Goal: Task Accomplishment & Management: Complete application form

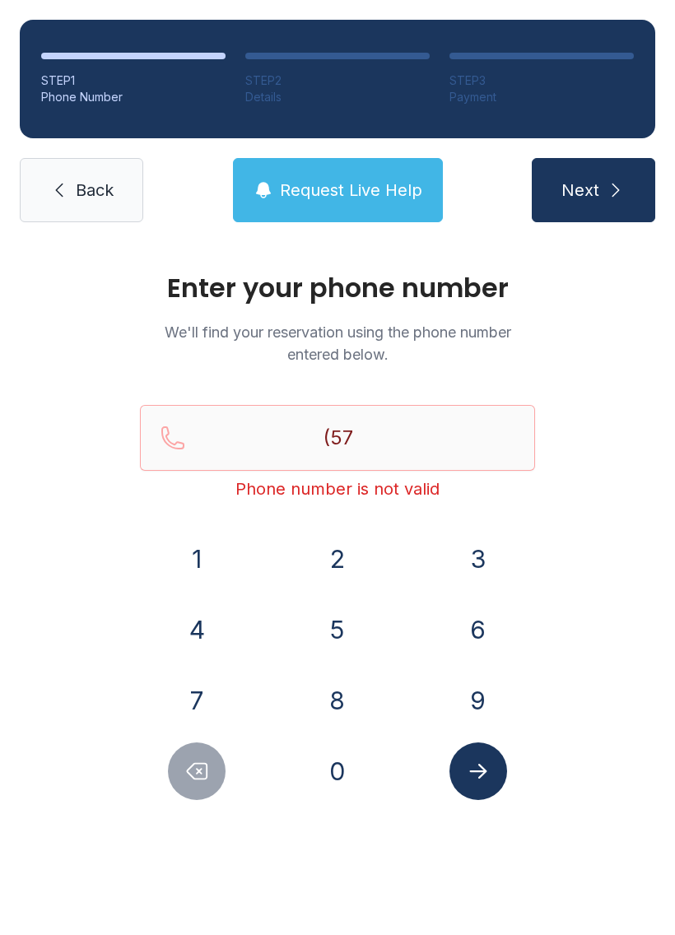
click at [354, 773] on button "0" at bounding box center [338, 771] width 58 height 58
click at [348, 683] on button "8" at bounding box center [338, 701] width 58 height 58
click at [356, 692] on button "8" at bounding box center [338, 701] width 58 height 58
click at [346, 775] on button "0" at bounding box center [338, 771] width 58 height 58
click at [342, 630] on button "5" at bounding box center [338, 630] width 58 height 58
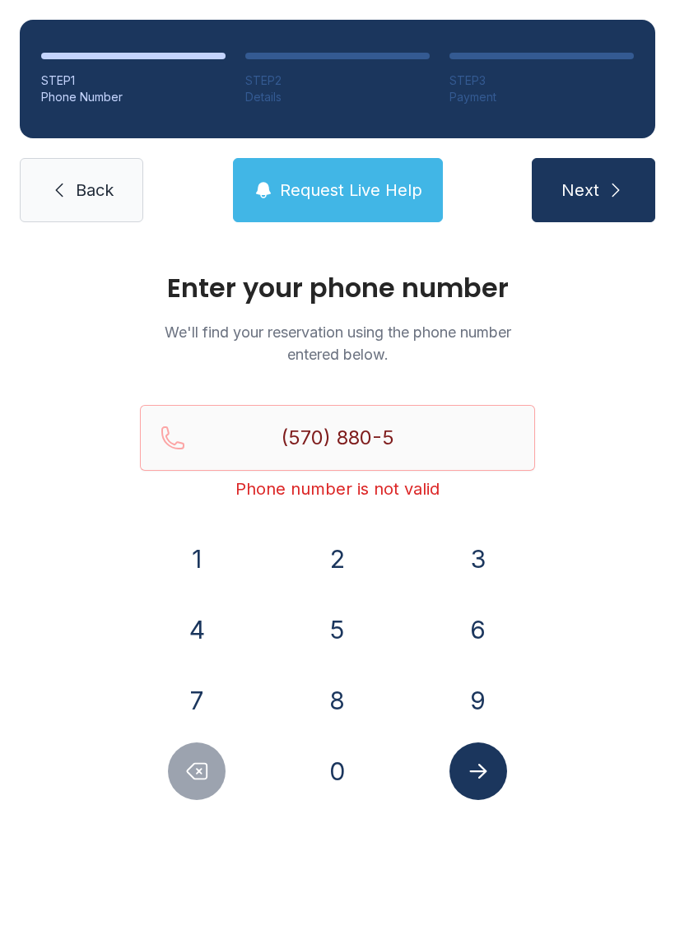
click at [340, 760] on button "0" at bounding box center [338, 771] width 58 height 58
click at [469, 626] on button "6" at bounding box center [478, 630] width 58 height 58
click at [213, 560] on button "1" at bounding box center [197, 559] width 58 height 58
click at [612, 197] on icon "submit" at bounding box center [616, 190] width 20 height 20
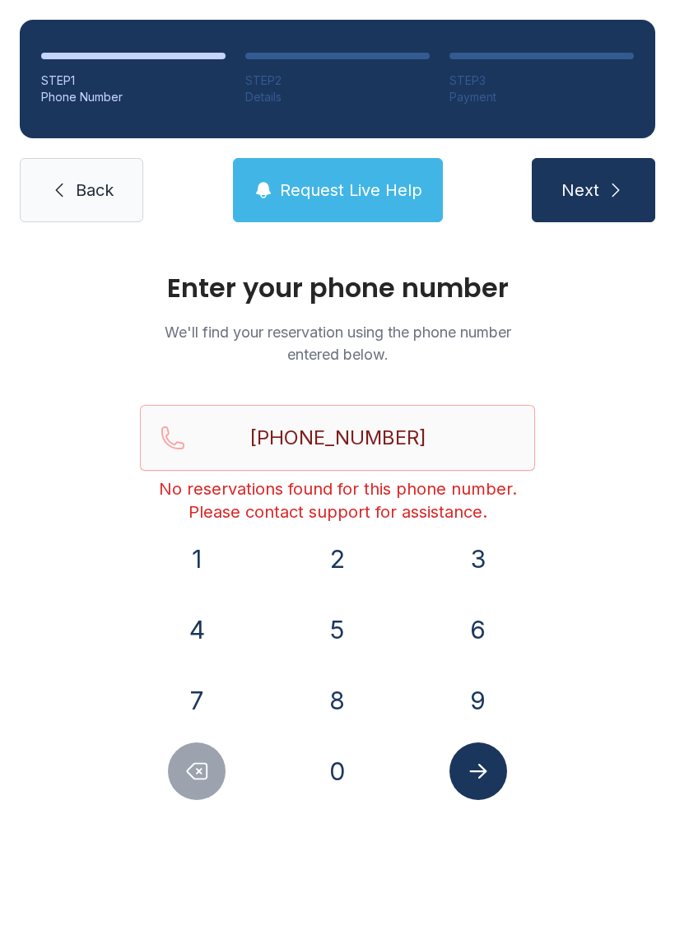
click at [317, 184] on span "Request Live Help" at bounding box center [351, 190] width 142 height 23
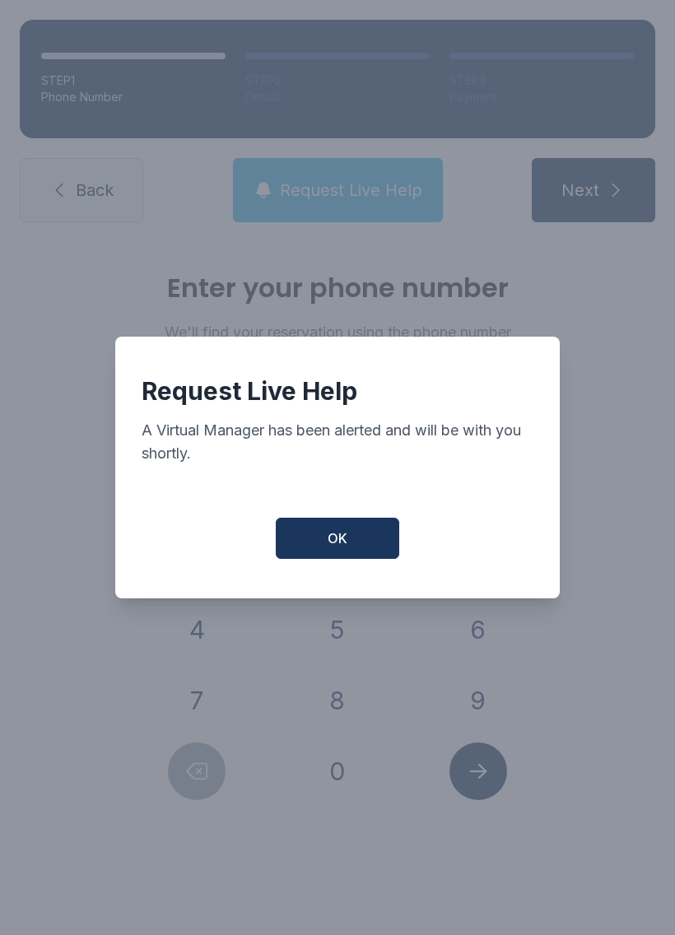
click at [360, 534] on button "OK" at bounding box center [337, 538] width 123 height 41
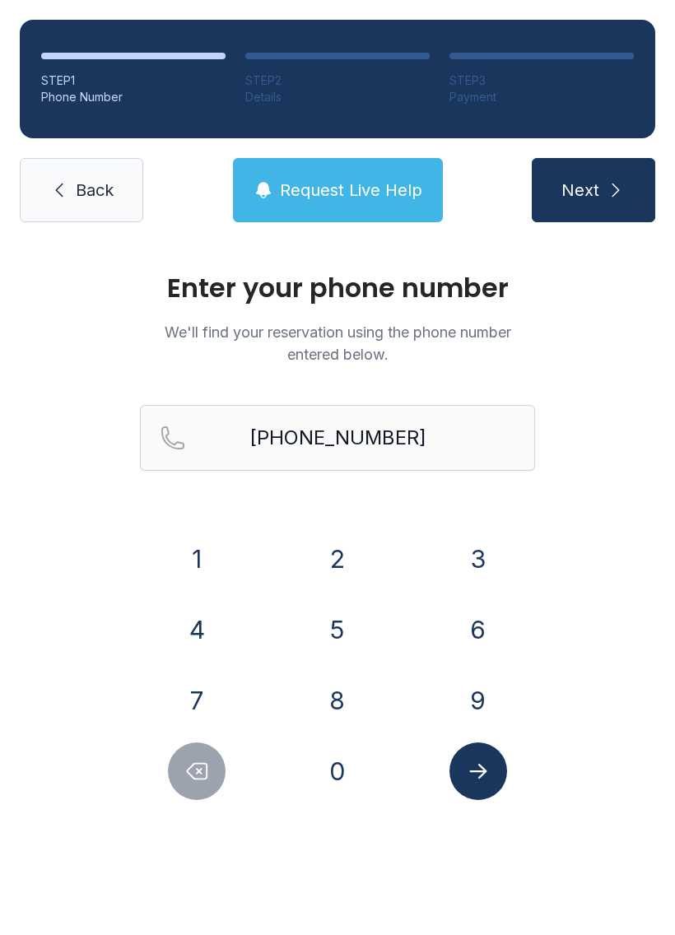
click at [189, 783] on icon "Delete number" at bounding box center [196, 771] width 25 height 25
click at [188, 783] on icon "Delete number" at bounding box center [196, 771] width 25 height 25
click at [215, 781] on button "Delete number" at bounding box center [197, 771] width 58 height 58
click at [215, 780] on button "Delete number" at bounding box center [197, 771] width 58 height 58
click at [209, 782] on icon "Delete number" at bounding box center [196, 771] width 25 height 25
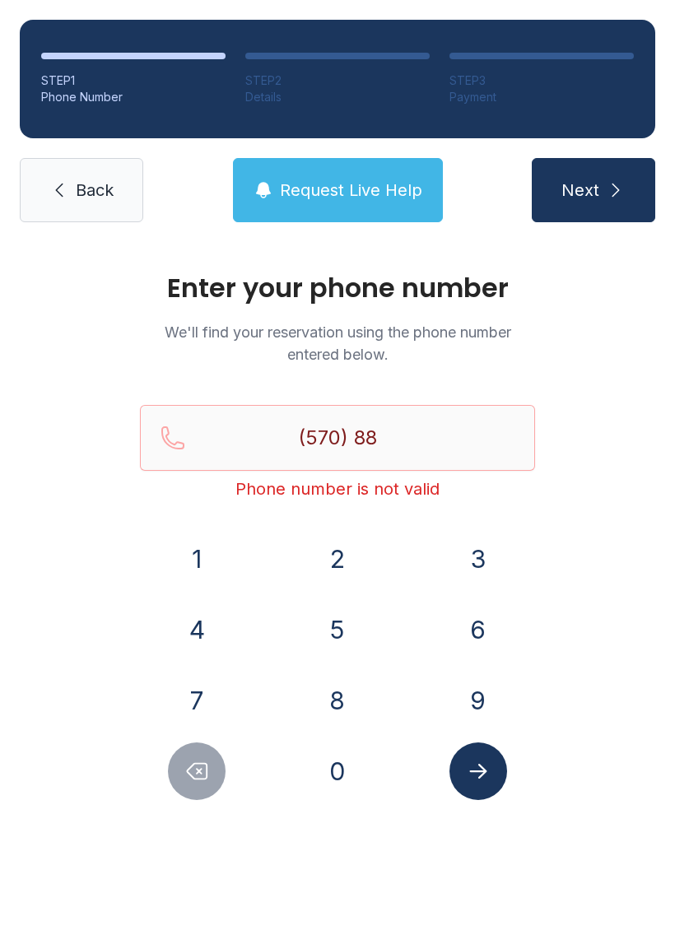
click at [208, 781] on icon "Delete number" at bounding box center [196, 771] width 25 height 25
click at [206, 772] on icon "Delete number" at bounding box center [196, 771] width 25 height 25
click at [206, 770] on icon "Delete number" at bounding box center [196, 771] width 25 height 25
type input "(5"
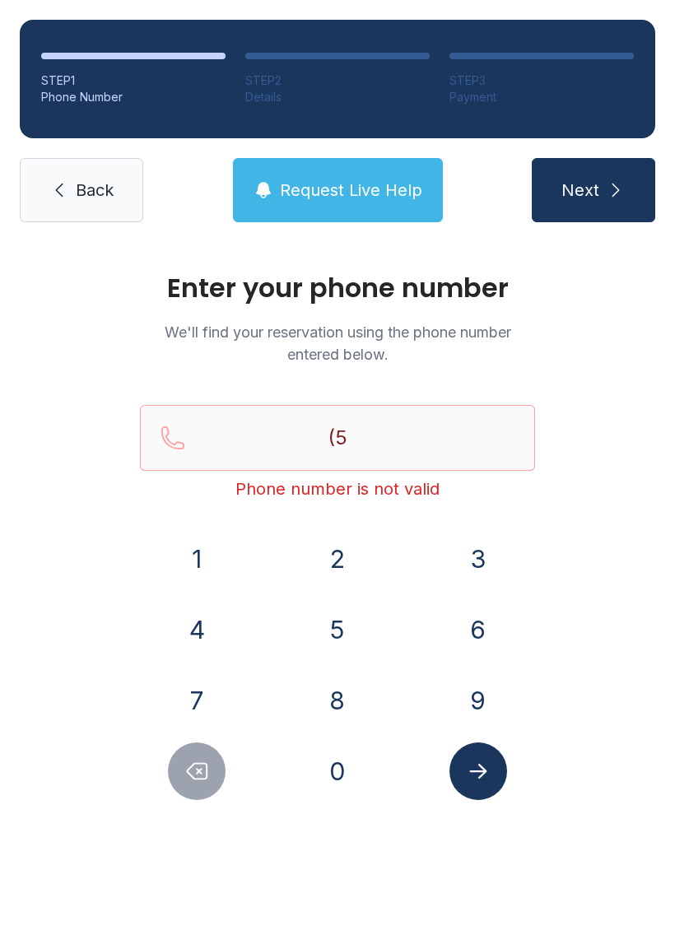
click at [205, 770] on icon "Delete number" at bounding box center [196, 771] width 25 height 25
click at [214, 760] on button "Delete number" at bounding box center [197, 771] width 58 height 58
click at [213, 760] on button "Delete number" at bounding box center [197, 771] width 58 height 58
click at [212, 757] on button "Delete number" at bounding box center [197, 771] width 58 height 58
click at [341, 207] on button "Request Live Help" at bounding box center [338, 190] width 210 height 64
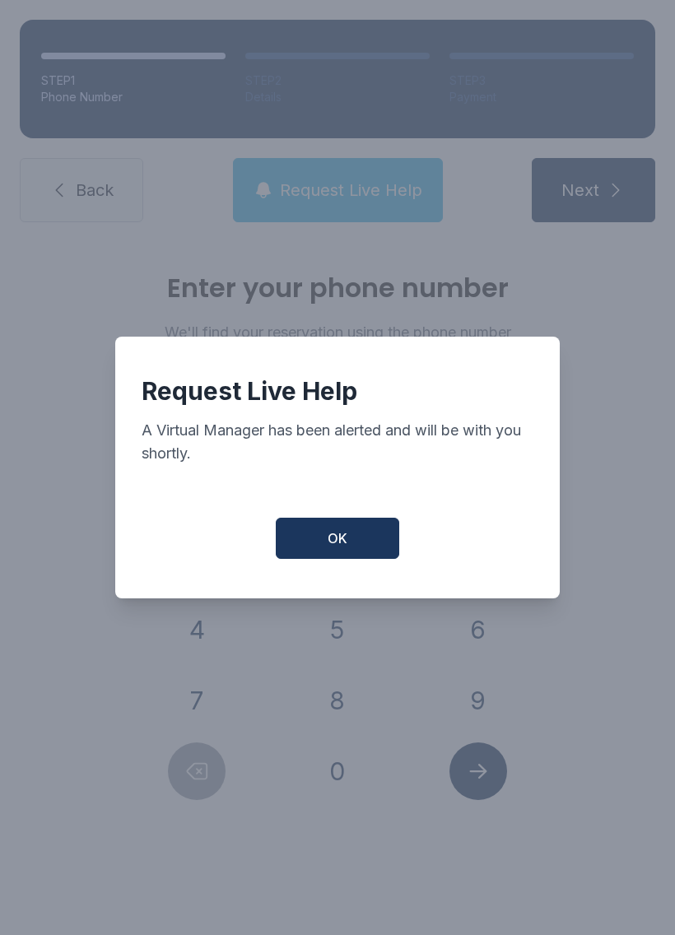
click at [348, 549] on button "OK" at bounding box center [337, 538] width 123 height 41
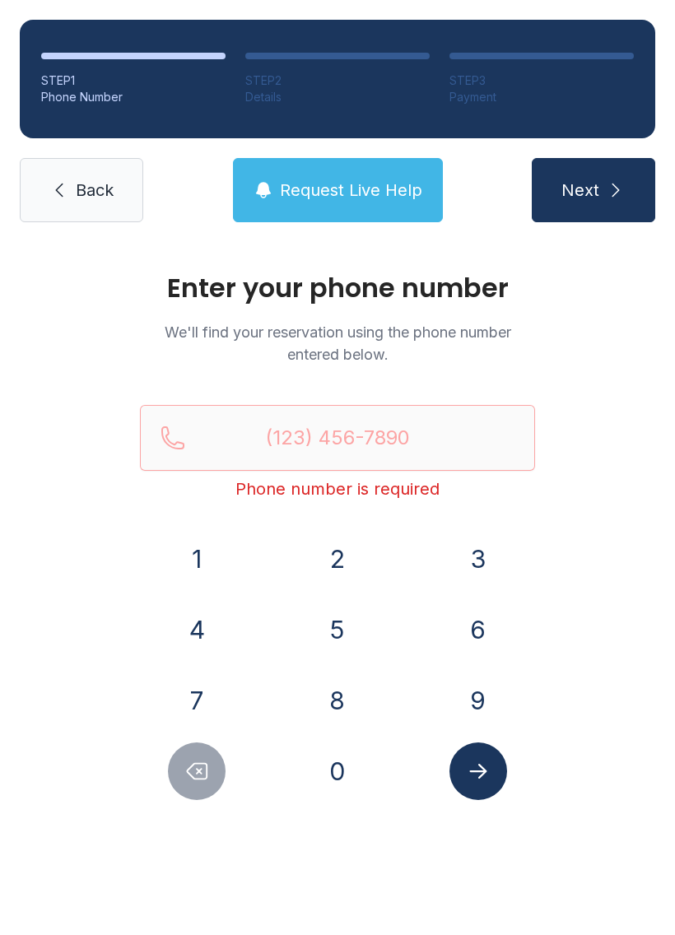
click at [86, 183] on span "Back" at bounding box center [95, 190] width 38 height 23
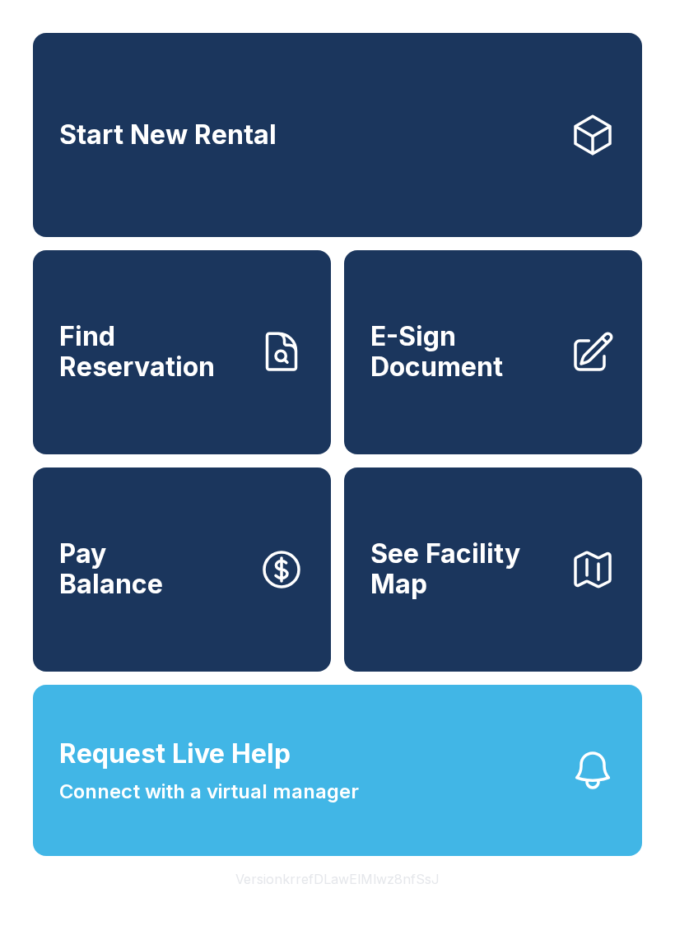
click at [428, 365] on span "E-Sign Document" at bounding box center [463, 352] width 186 height 60
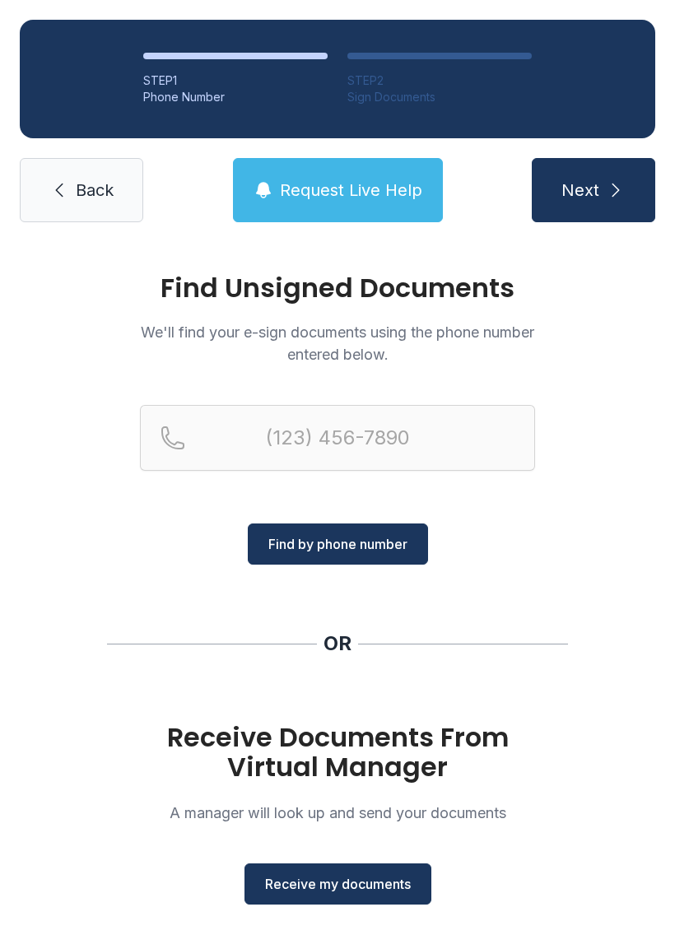
click at [353, 880] on span "Receive my documents" at bounding box center [338, 884] width 146 height 20
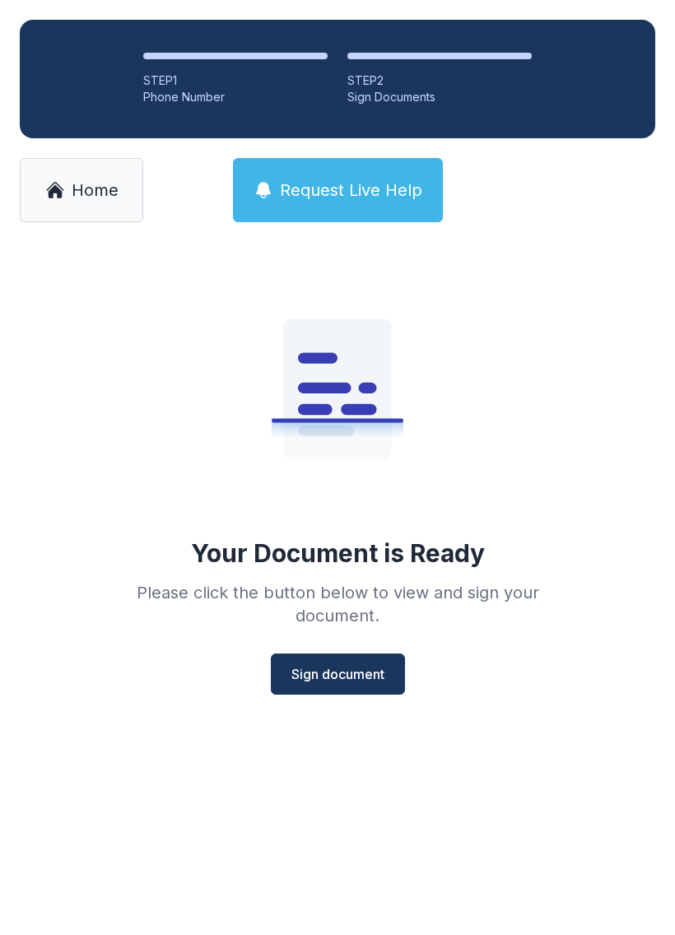
click at [349, 679] on span "Sign document" at bounding box center [337, 674] width 93 height 20
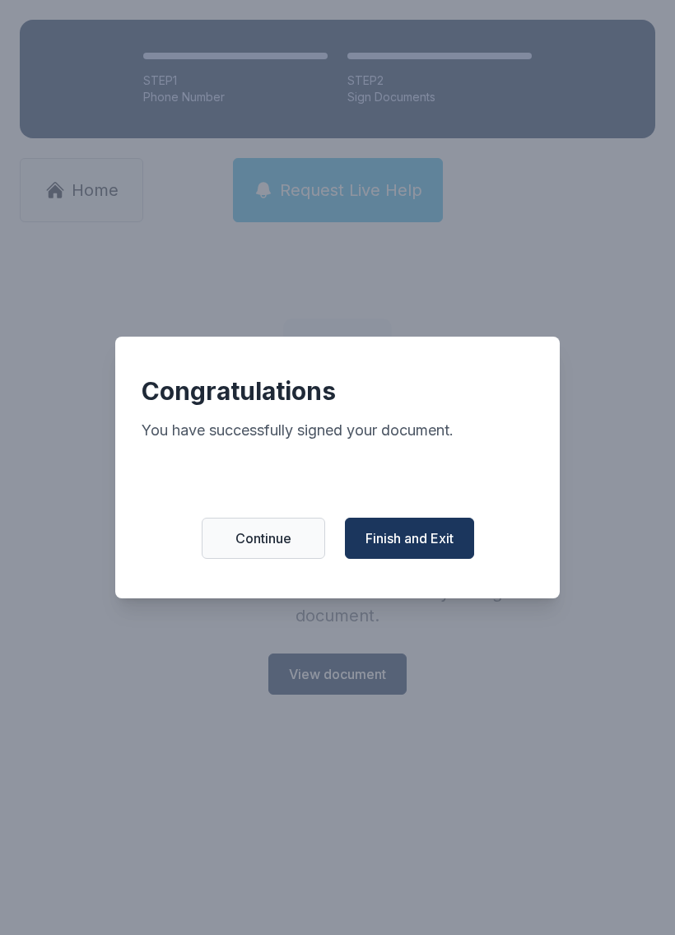
click at [428, 542] on span "Finish and Exit" at bounding box center [409, 538] width 88 height 20
